Goal: Task Accomplishment & Management: Manage account settings

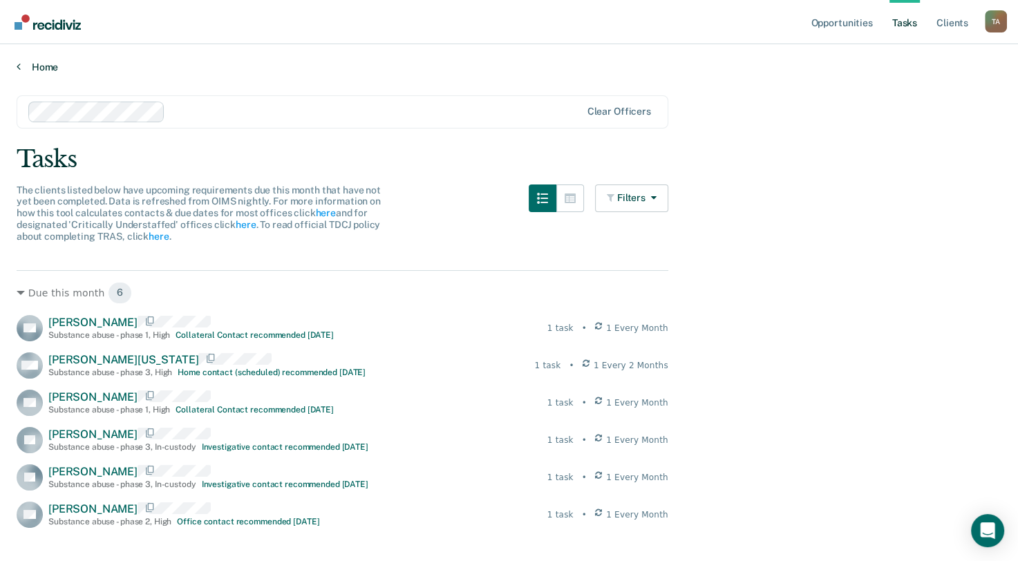
click at [46, 75] on main "Clear officers Tasks The clients listed below have upcoming requirements due th…" at bounding box center [509, 326] width 1018 height 506
click at [41, 57] on div "Home" at bounding box center [509, 58] width 1018 height 29
click at [44, 66] on link "Home" at bounding box center [509, 67] width 985 height 12
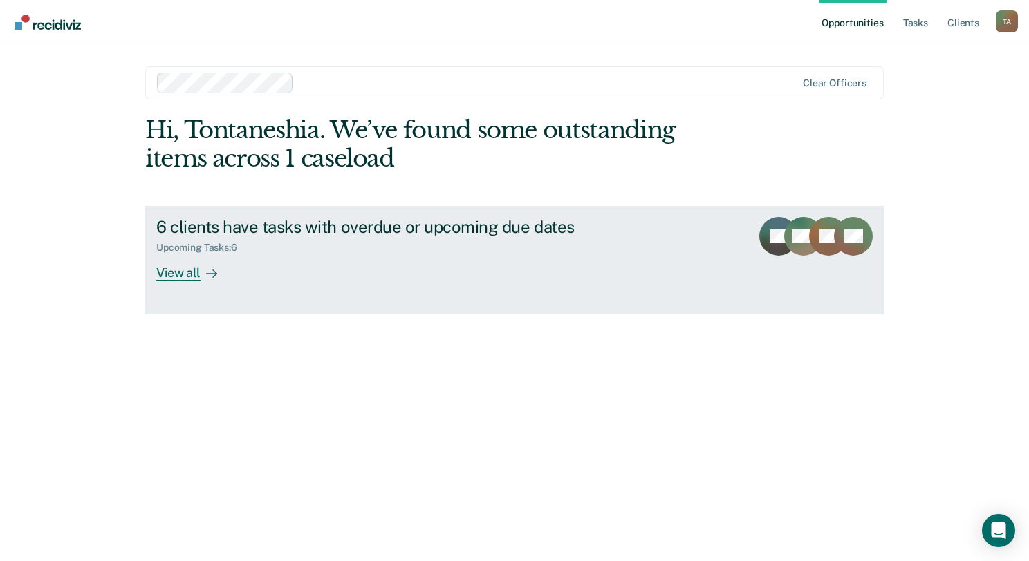
click at [290, 221] on div "6 clients have tasks with overdue or upcoming due dates" at bounding box center [398, 227] width 485 height 20
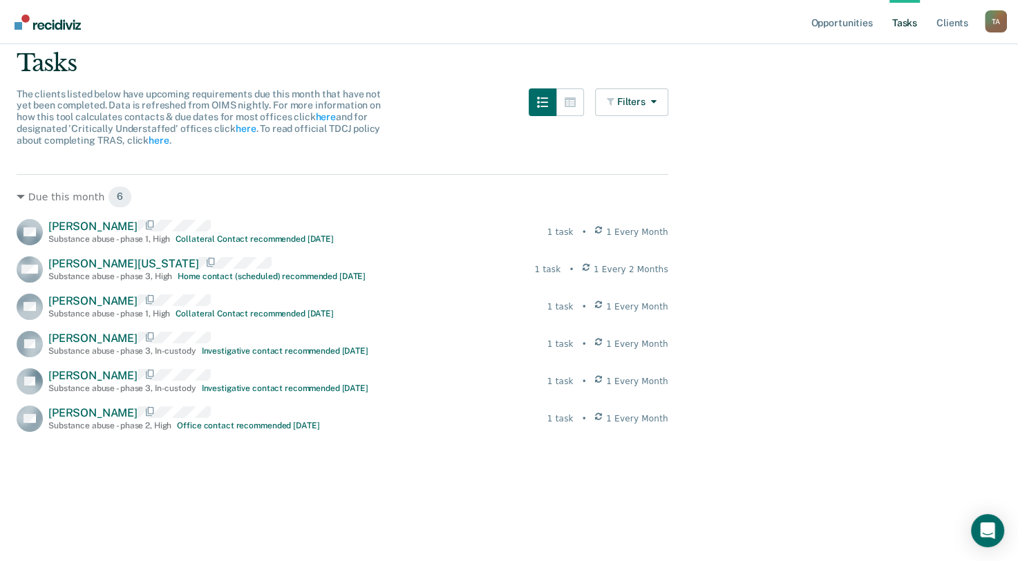
scroll to position [137, 0]
